Goal: Navigation & Orientation: Find specific page/section

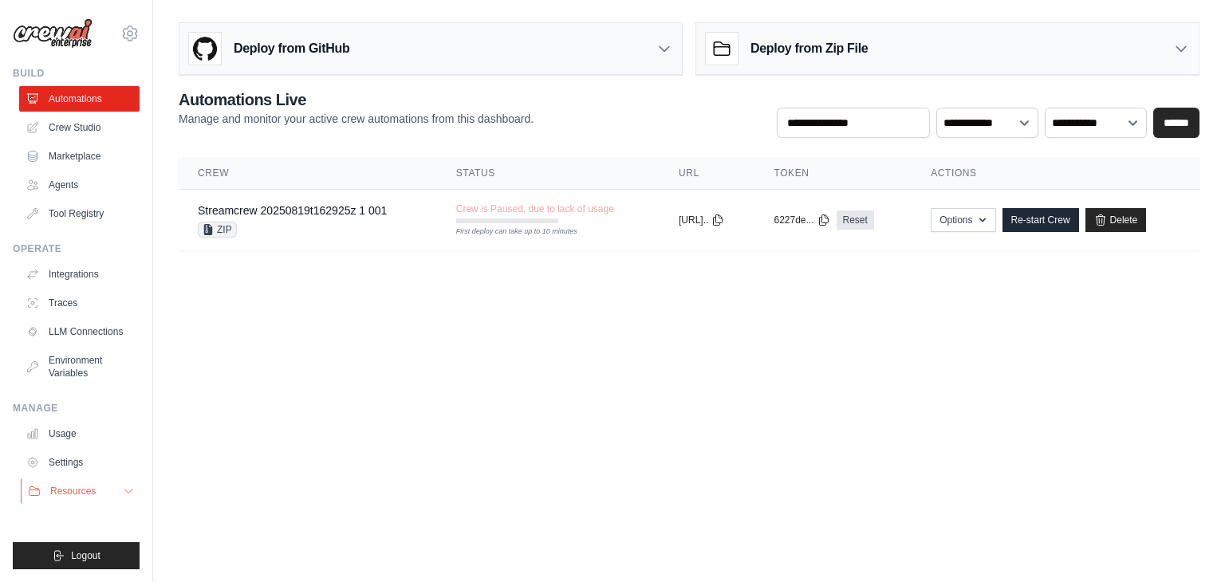
click at [118, 489] on button "Resources" at bounding box center [81, 491] width 120 height 26
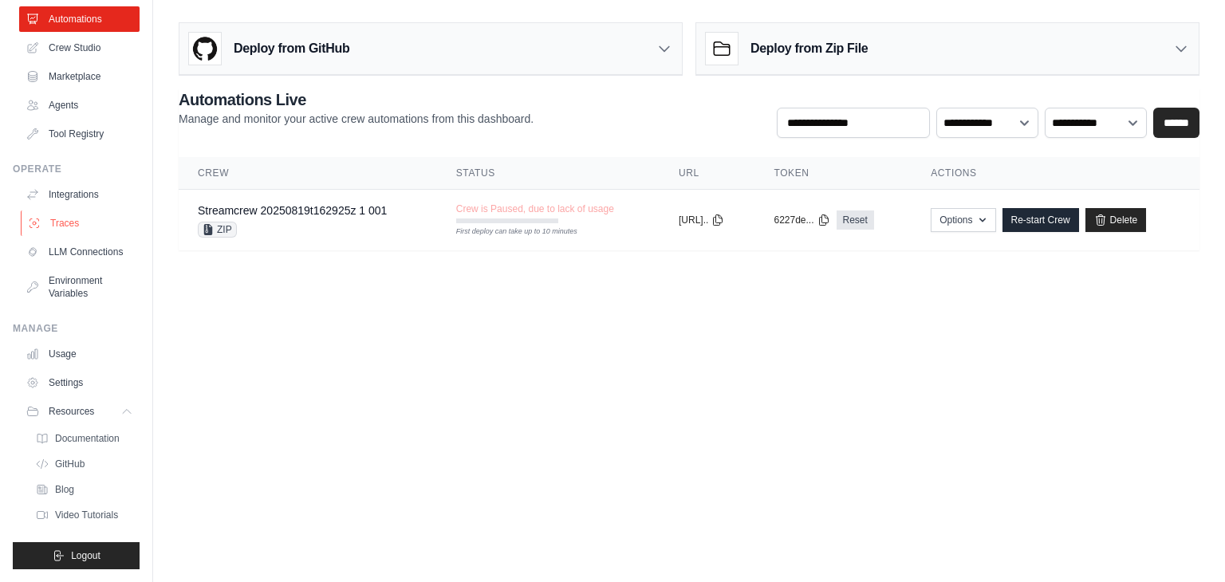
scroll to position [13, 0]
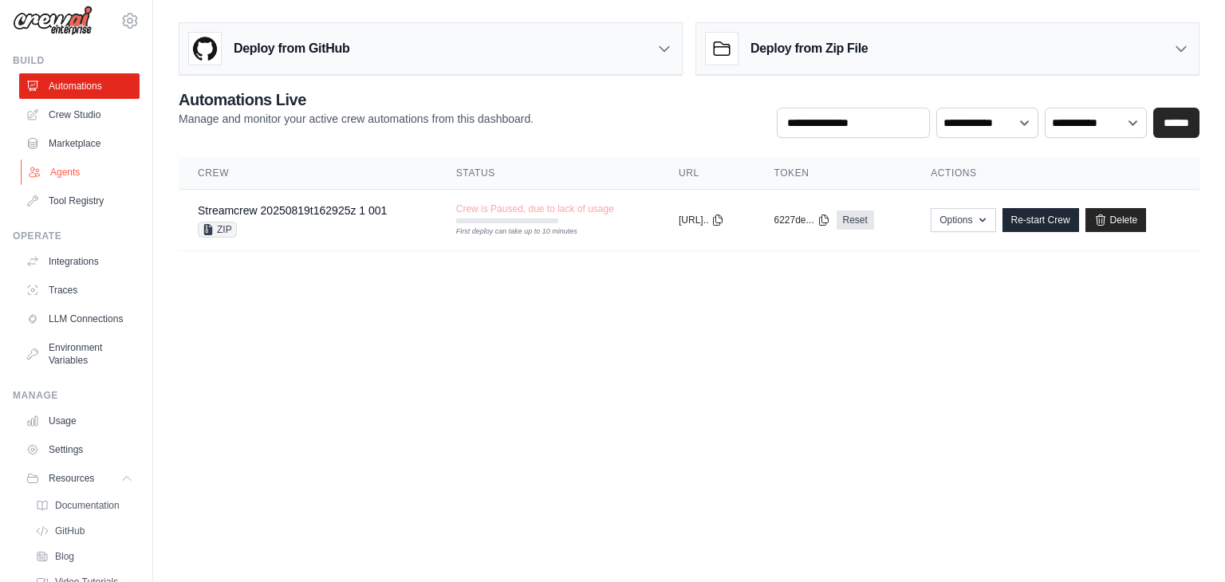
click at [61, 173] on link "Agents" at bounding box center [81, 172] width 120 height 26
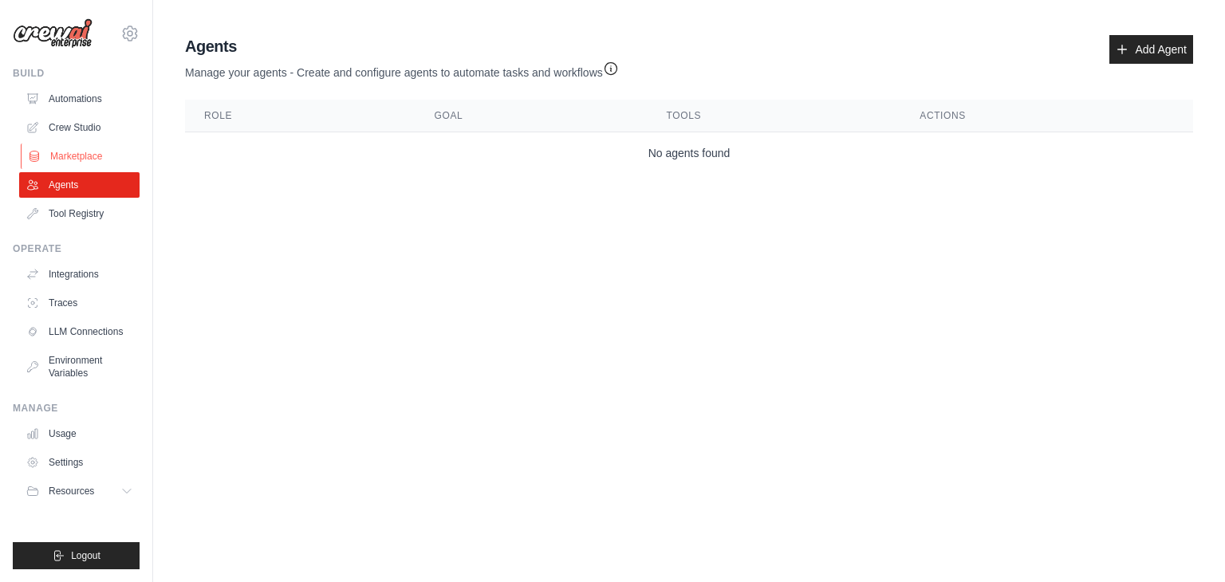
click at [92, 157] on link "Marketplace" at bounding box center [81, 157] width 120 height 26
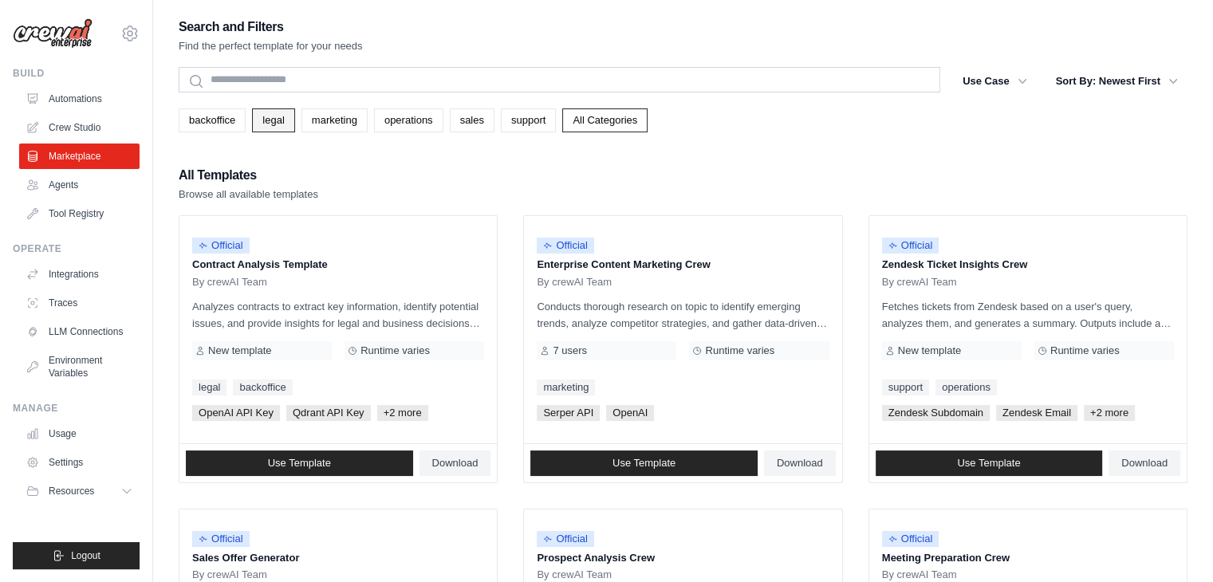
click at [278, 120] on link "legal" at bounding box center [273, 120] width 42 height 24
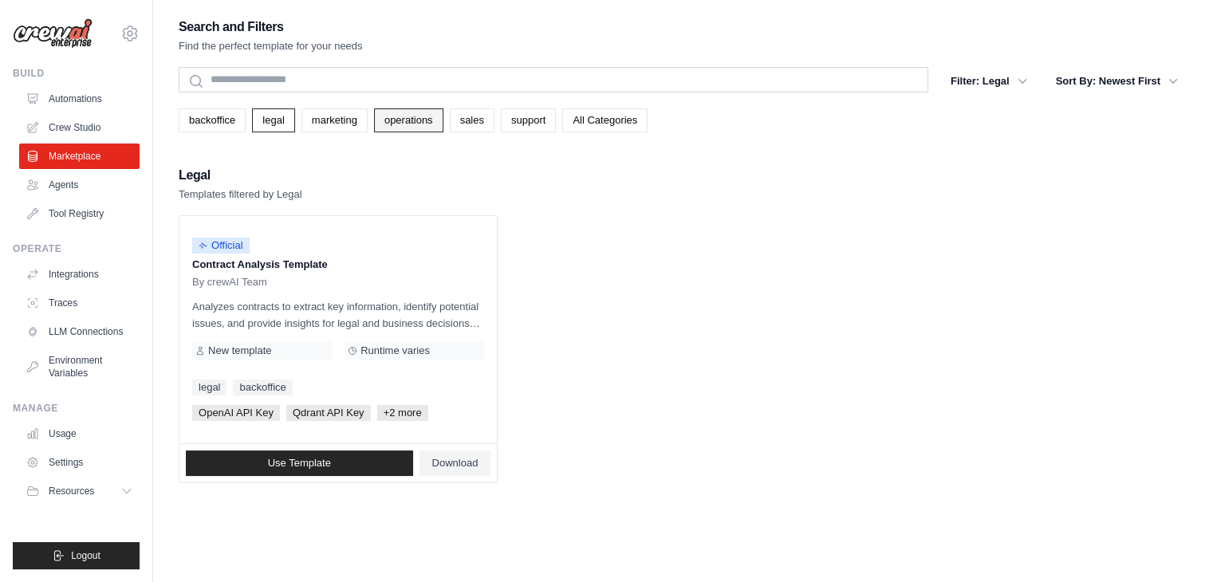
click at [411, 122] on link "operations" at bounding box center [408, 120] width 69 height 24
